Goal: Task Accomplishment & Management: Manage account settings

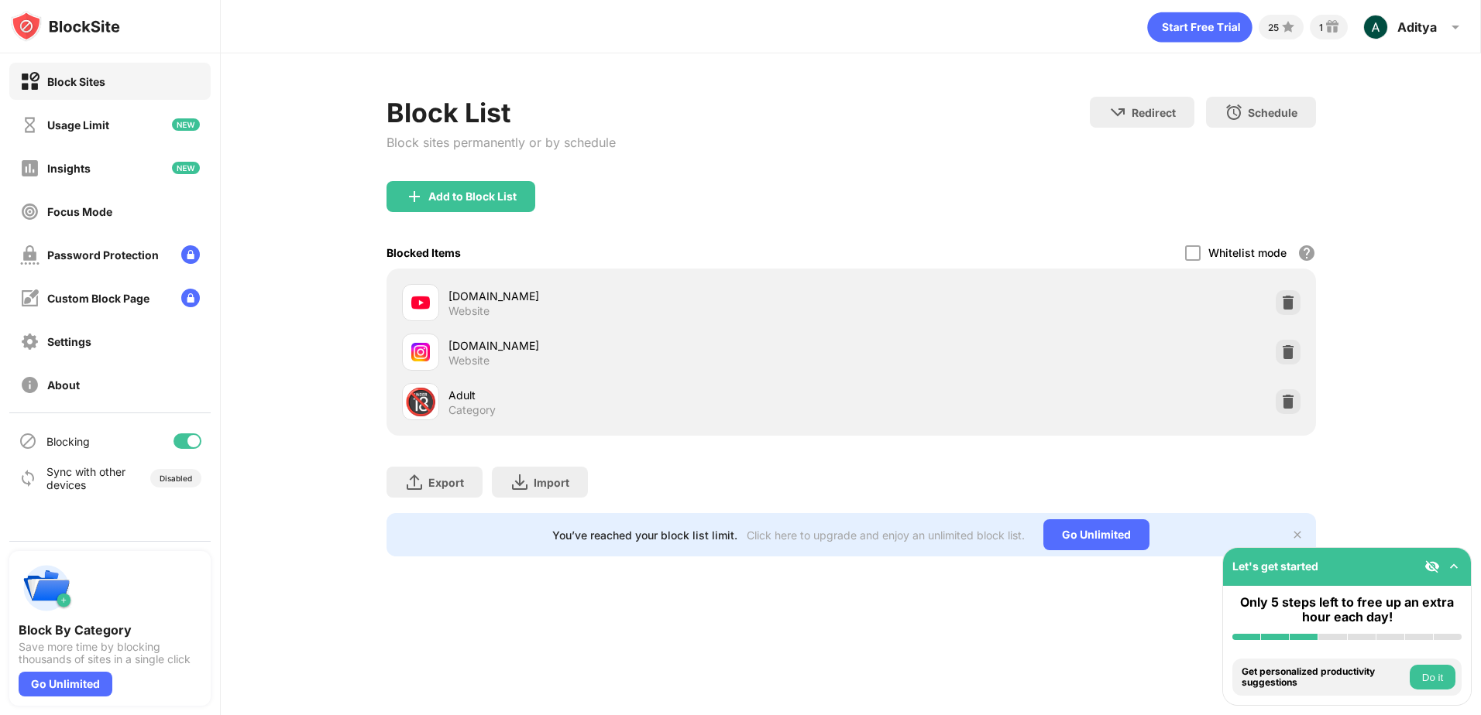
click at [190, 438] on div at bounding box center [193, 441] width 12 height 12
